Goal: Information Seeking & Learning: Learn about a topic

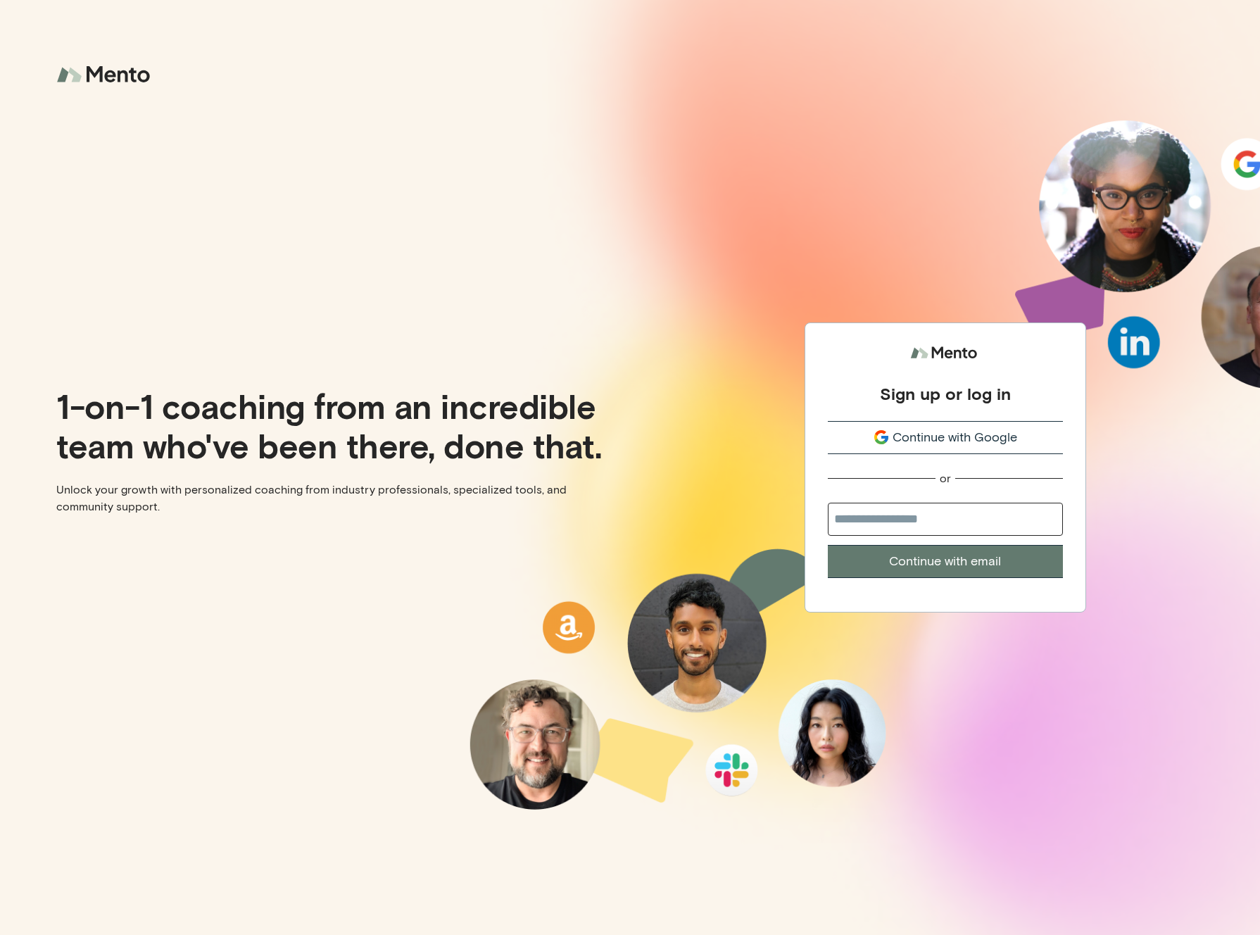
click at [937, 435] on span "Continue with Google" at bounding box center [954, 437] width 125 height 19
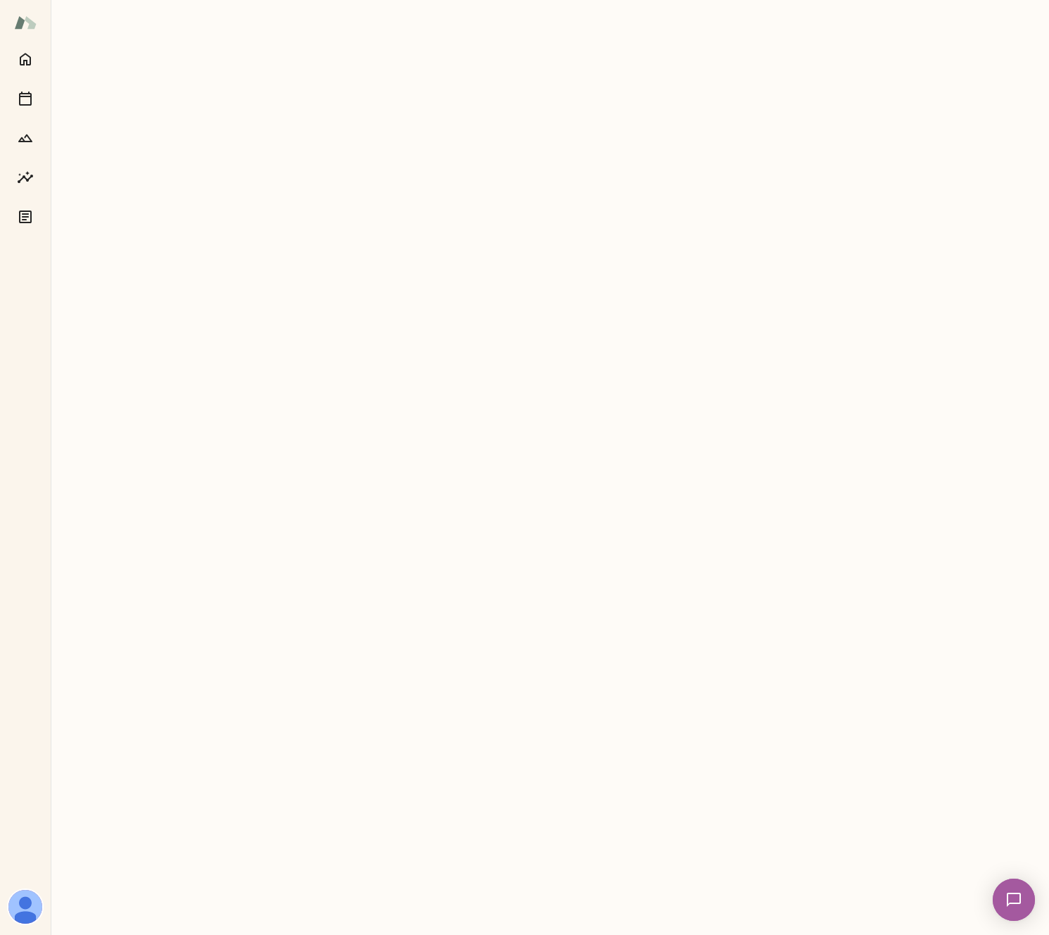
click at [1032, 913] on img at bounding box center [1014, 899] width 42 height 42
click at [1023, 902] on img at bounding box center [1014, 899] width 42 height 42
click at [1023, 902] on img at bounding box center [1014, 900] width 58 height 58
click at [828, 842] on div at bounding box center [824, 835] width 17 height 17
click at [952, 842] on div "Users" at bounding box center [963, 840] width 33 height 38
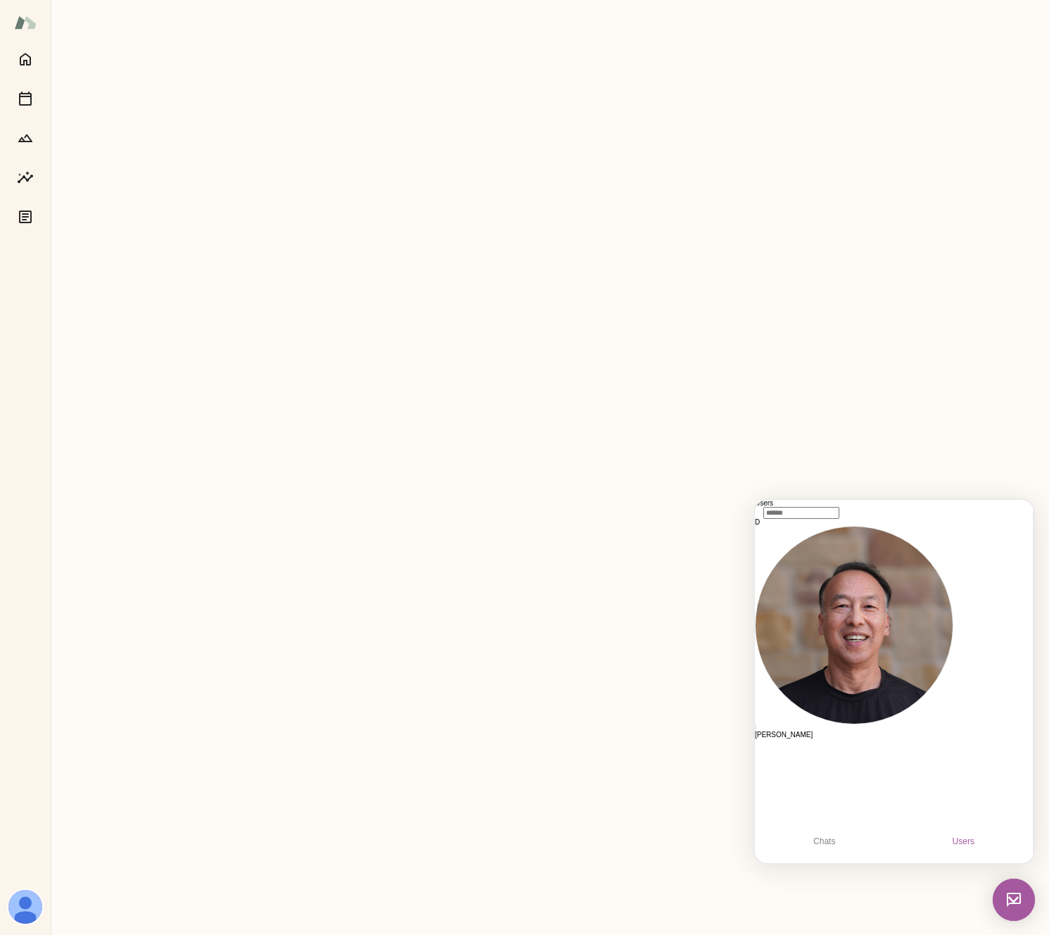
click at [825, 835] on div at bounding box center [825, 835] width 0 height 0
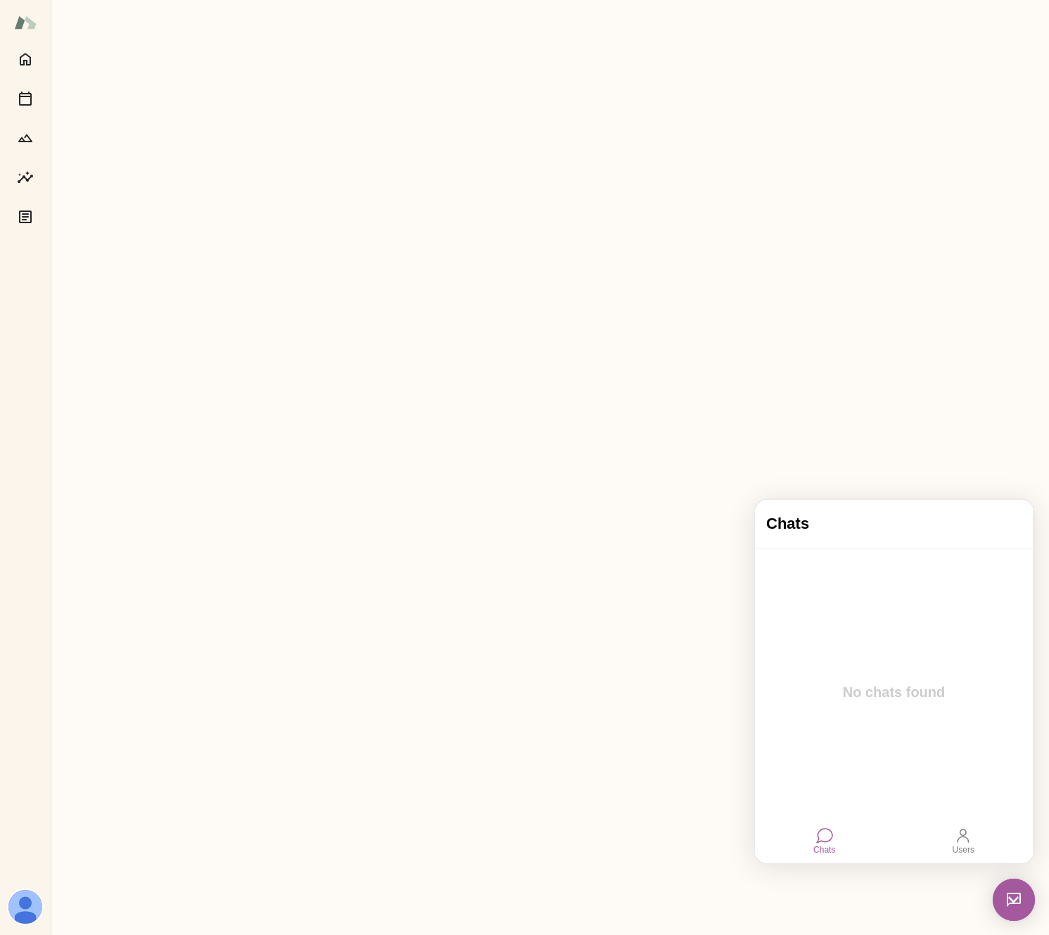
click at [37, 893] on div at bounding box center [25, 490] width 51 height 890
click at [33, 899] on img at bounding box center [25, 907] width 34 height 34
click at [76, 417] on h6 "FAQs" at bounding box center [66, 411] width 20 height 11
click at [21, 215] on icon "Documents" at bounding box center [25, 216] width 17 height 17
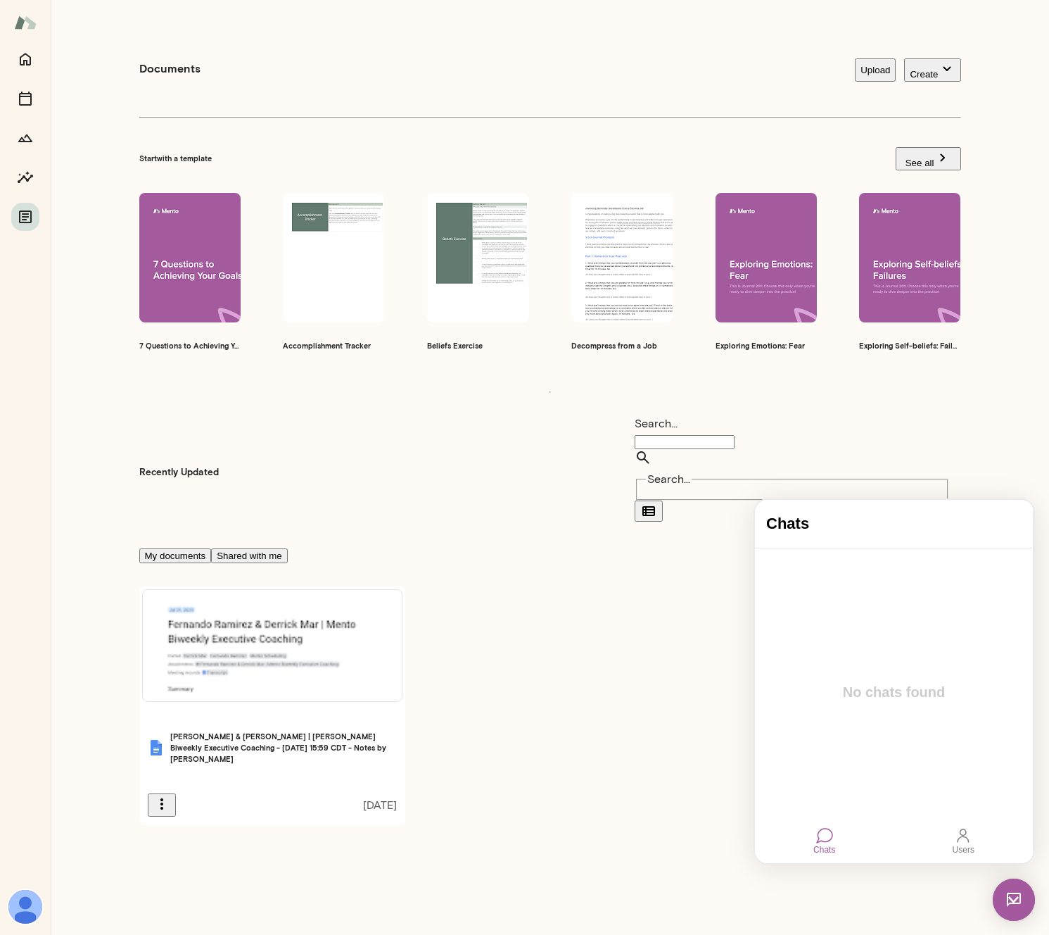
click at [33, 27] on img at bounding box center [25, 22] width 23 height 27
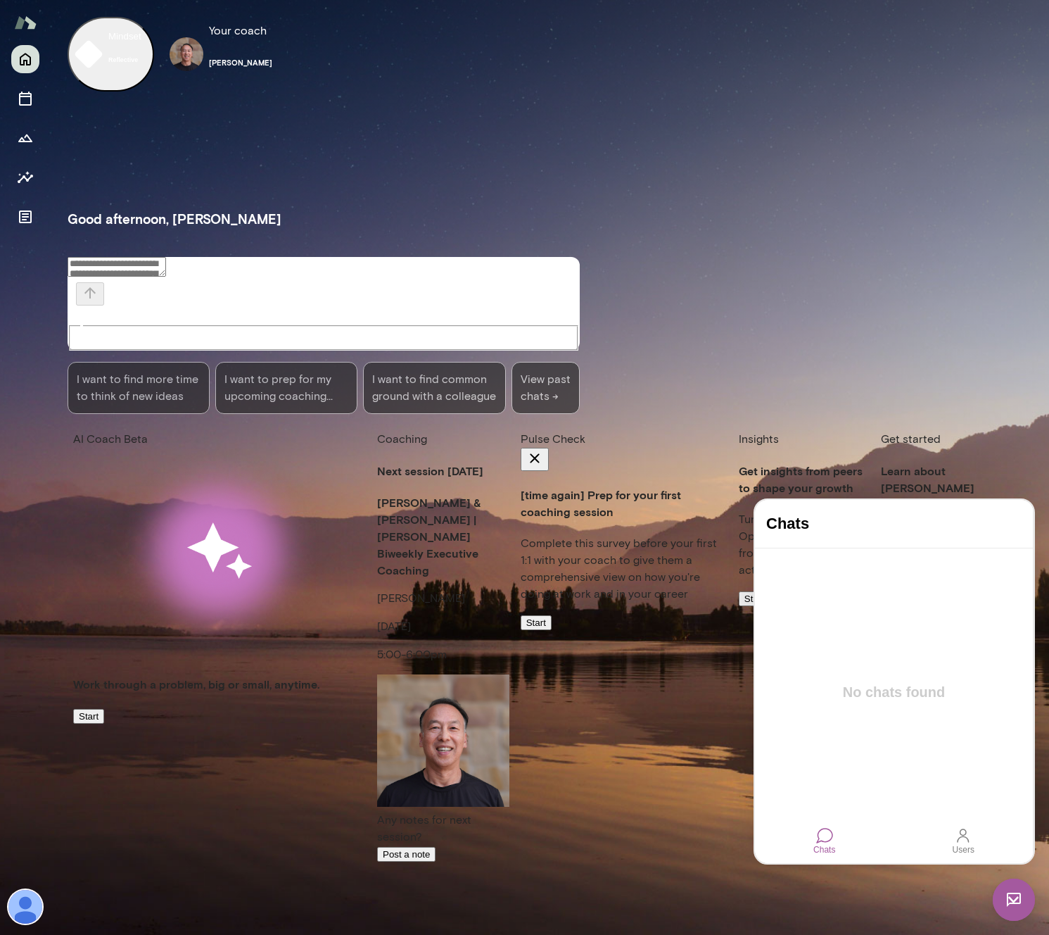
click at [38, 909] on img at bounding box center [25, 907] width 34 height 34
click at [137, 435] on li "FAQs" at bounding box center [544, 411] width 1010 height 46
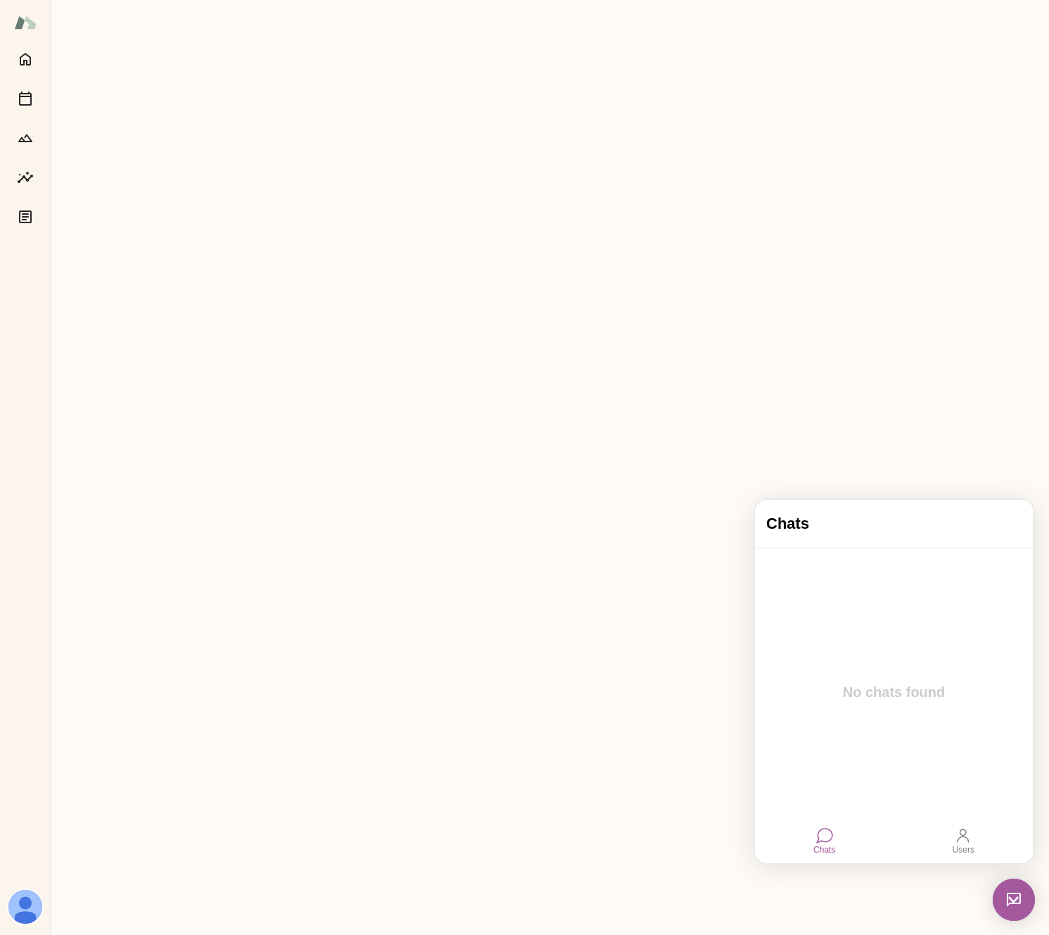
click at [27, 909] on img at bounding box center [25, 907] width 34 height 34
click at [111, 371] on h6 "Welcome guide" at bounding box center [83, 365] width 55 height 11
click at [30, 911] on img at bounding box center [25, 907] width 34 height 34
click at [474, 11] on div at bounding box center [530, 11] width 1038 height 0
click at [1007, 894] on img at bounding box center [1014, 899] width 42 height 42
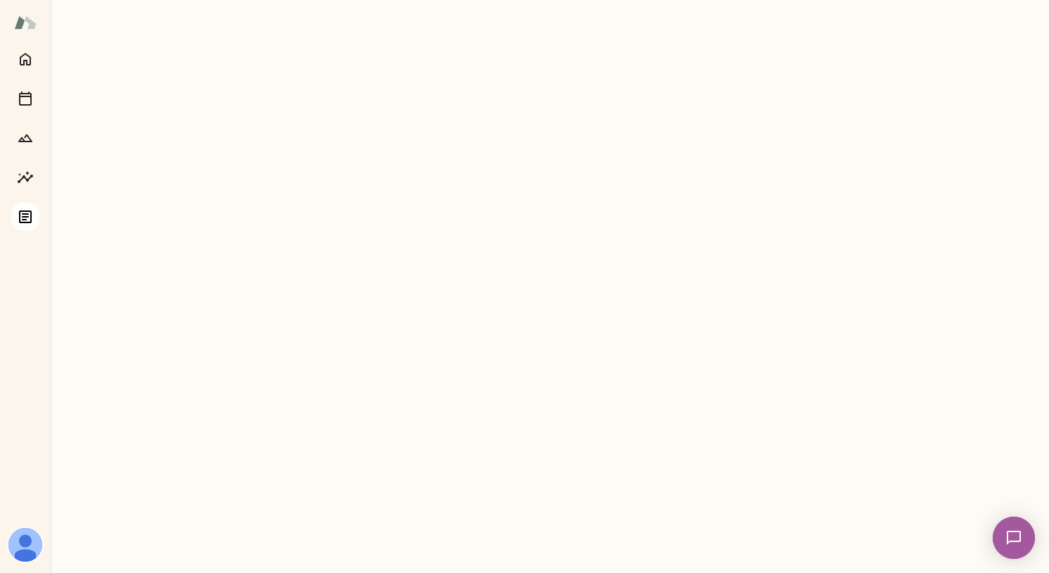
click at [31, 214] on icon "Documents" at bounding box center [25, 216] width 13 height 13
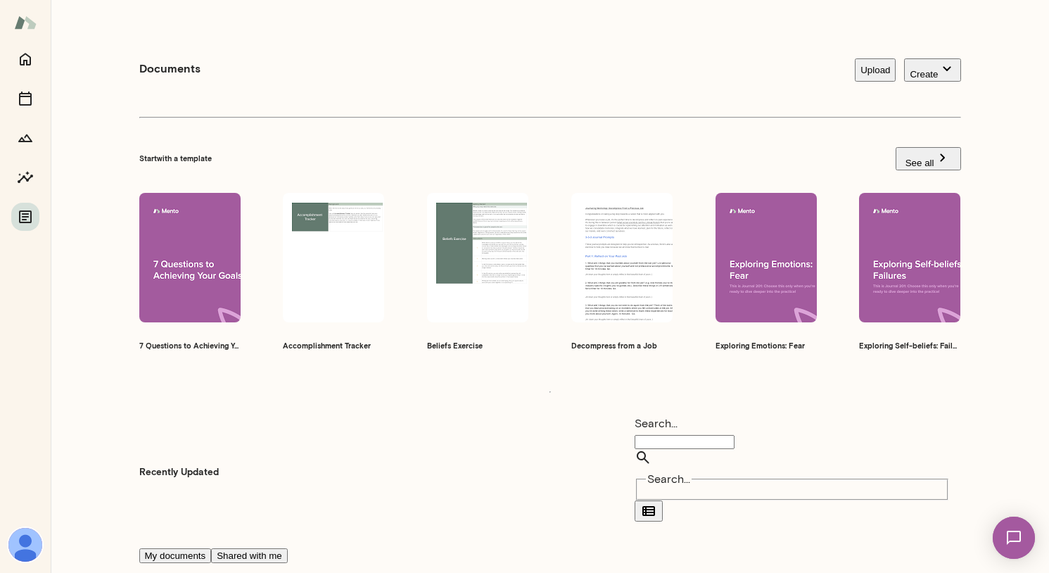
click at [26, 536] on img at bounding box center [25, 545] width 34 height 34
click at [76, 417] on h6 "FAQs" at bounding box center [66, 411] width 20 height 11
